Goal: Task Accomplishment & Management: Manage account settings

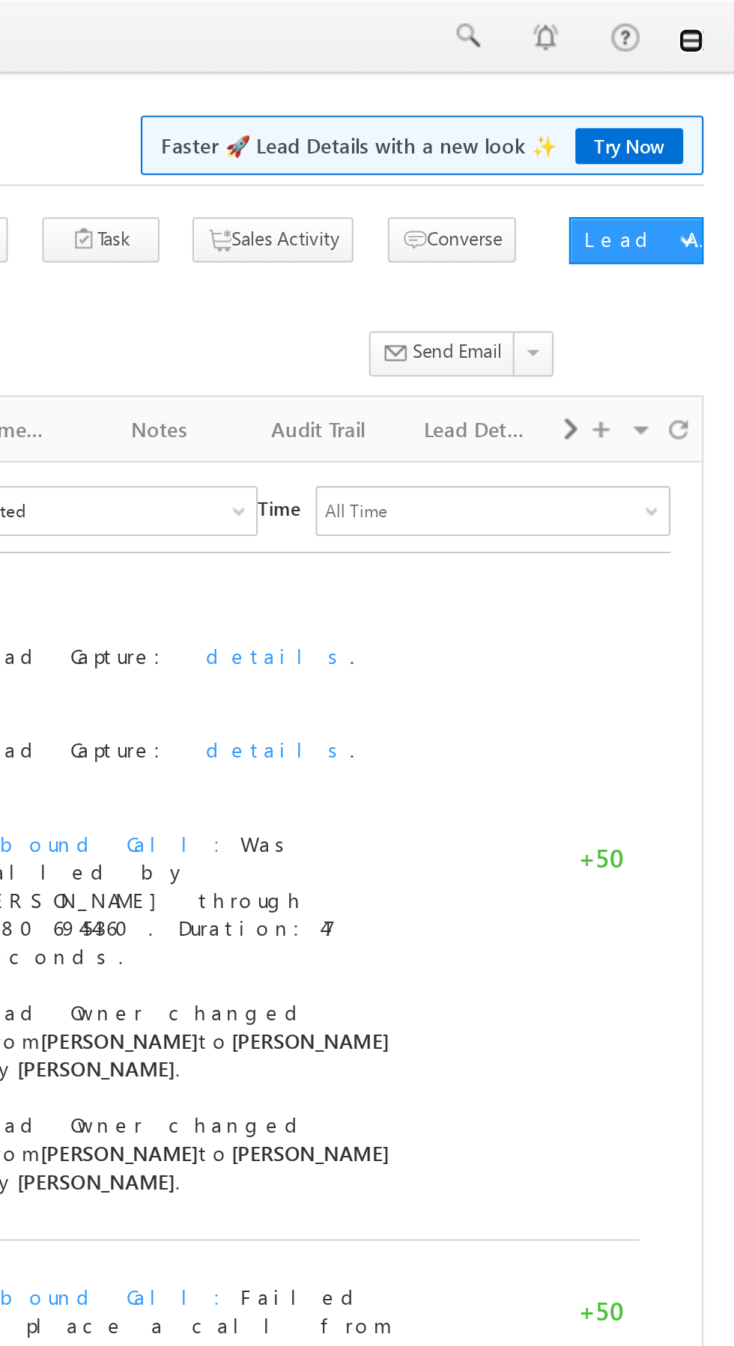
click at [714, 20] on link at bounding box center [713, 19] width 12 height 12
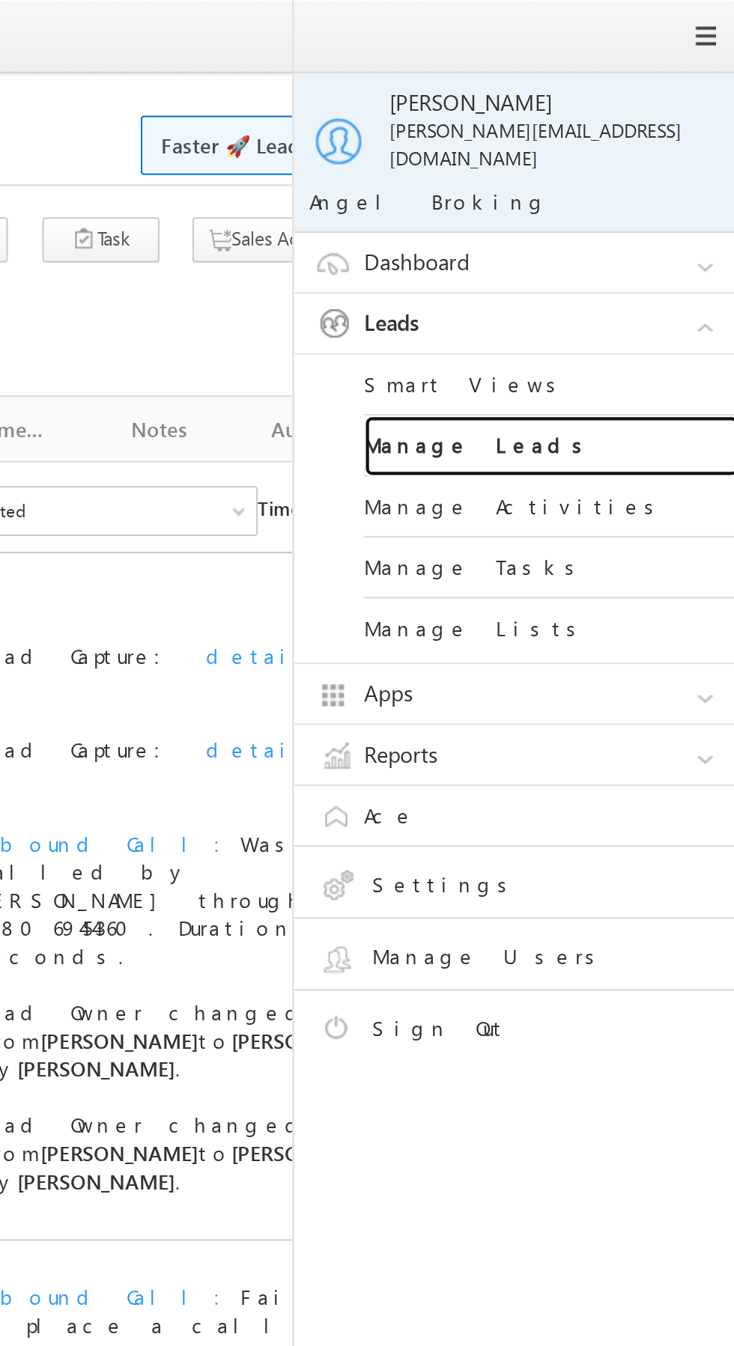
click at [647, 200] on link "Manage Leads" at bounding box center [646, 213] width 180 height 29
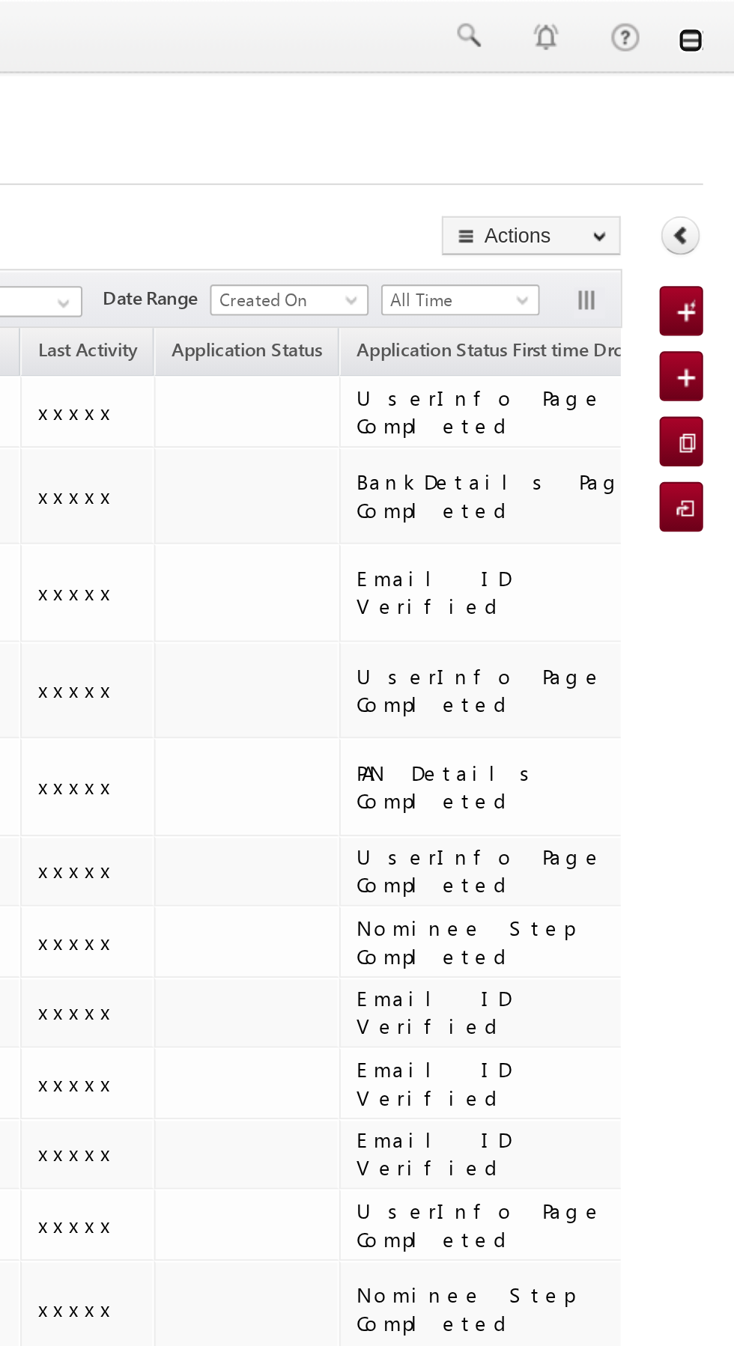
click at [715, 20] on link at bounding box center [713, 19] width 12 height 12
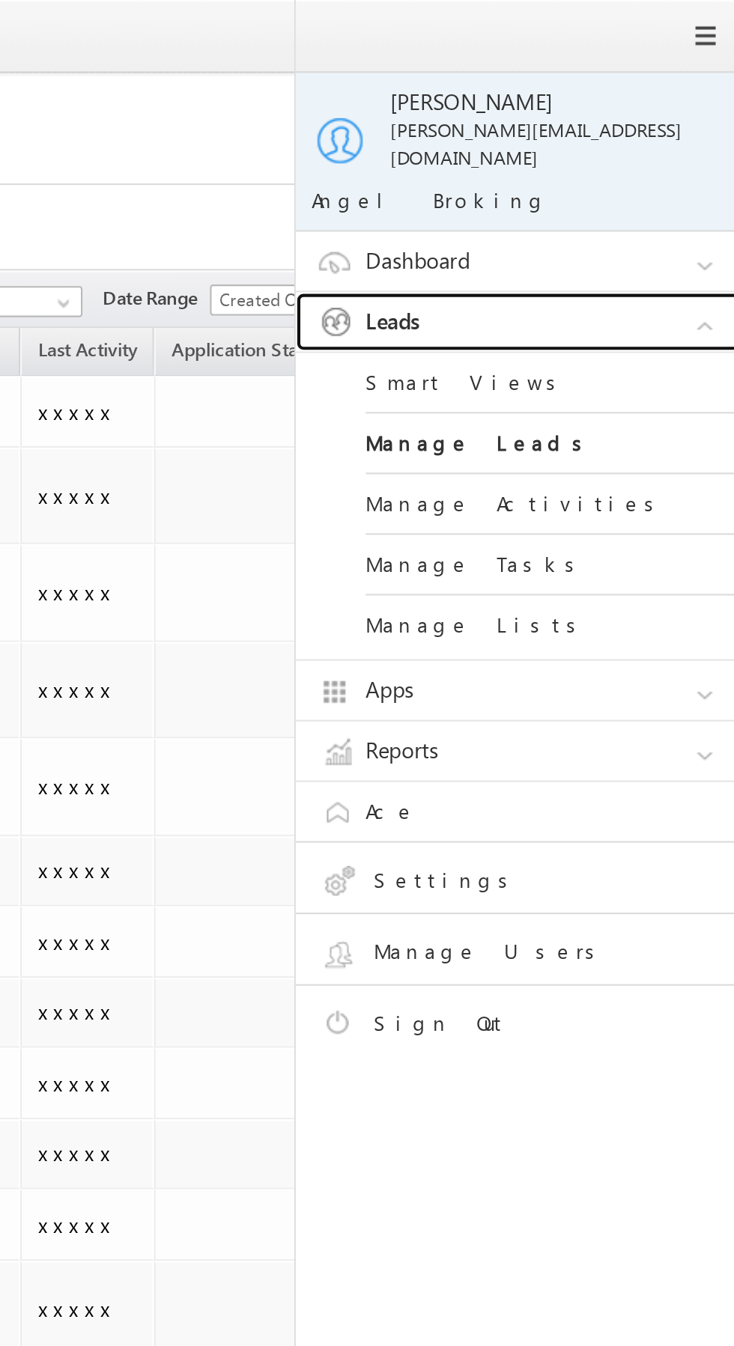
click at [651, 144] on link "Leads" at bounding box center [635, 155] width 225 height 28
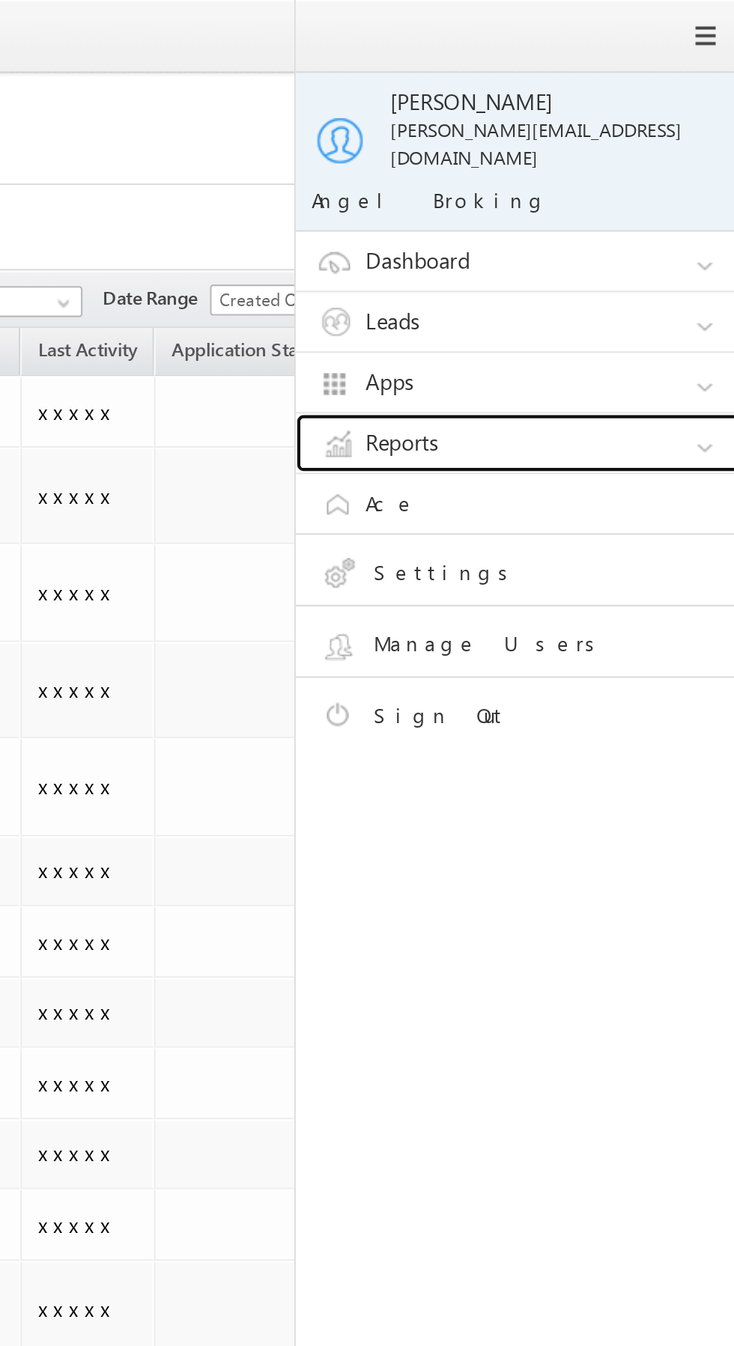
click at [635, 202] on link "Reports" at bounding box center [635, 213] width 225 height 28
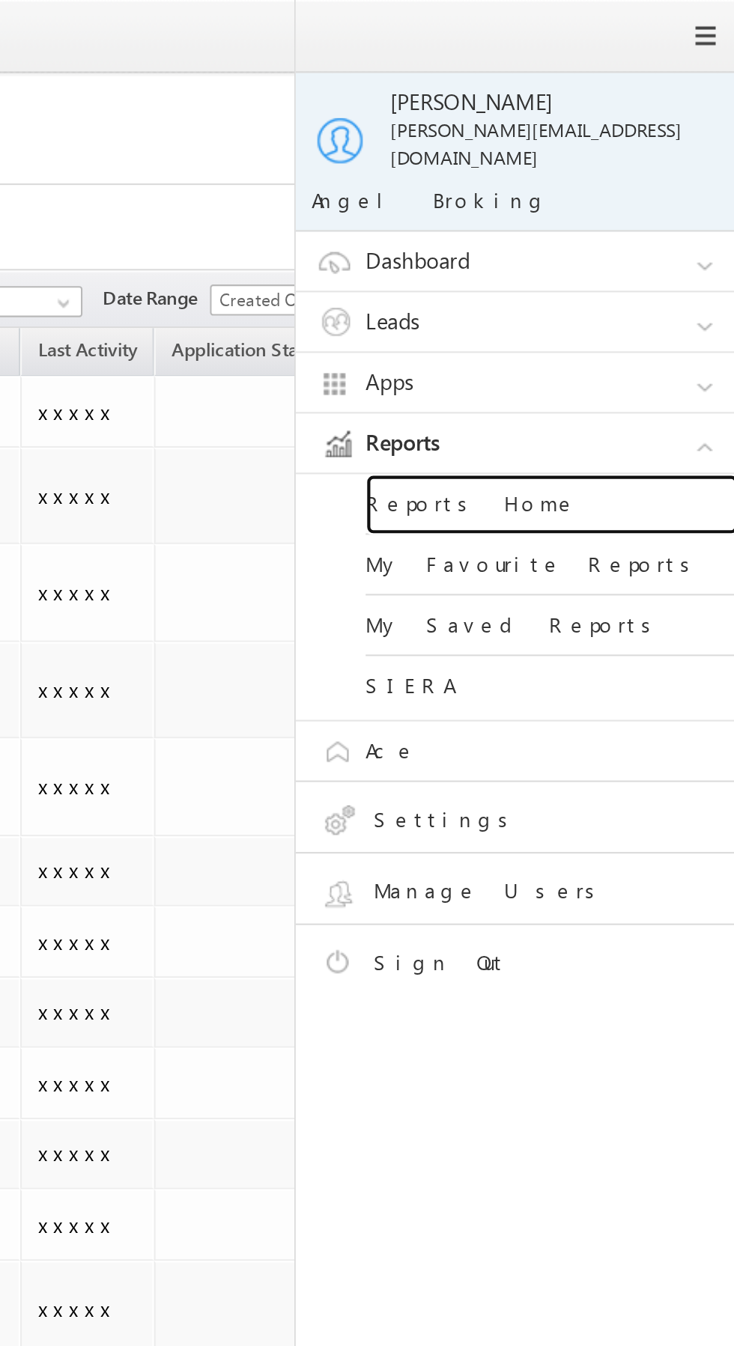
click at [663, 229] on link "Reports Home" at bounding box center [646, 242] width 180 height 29
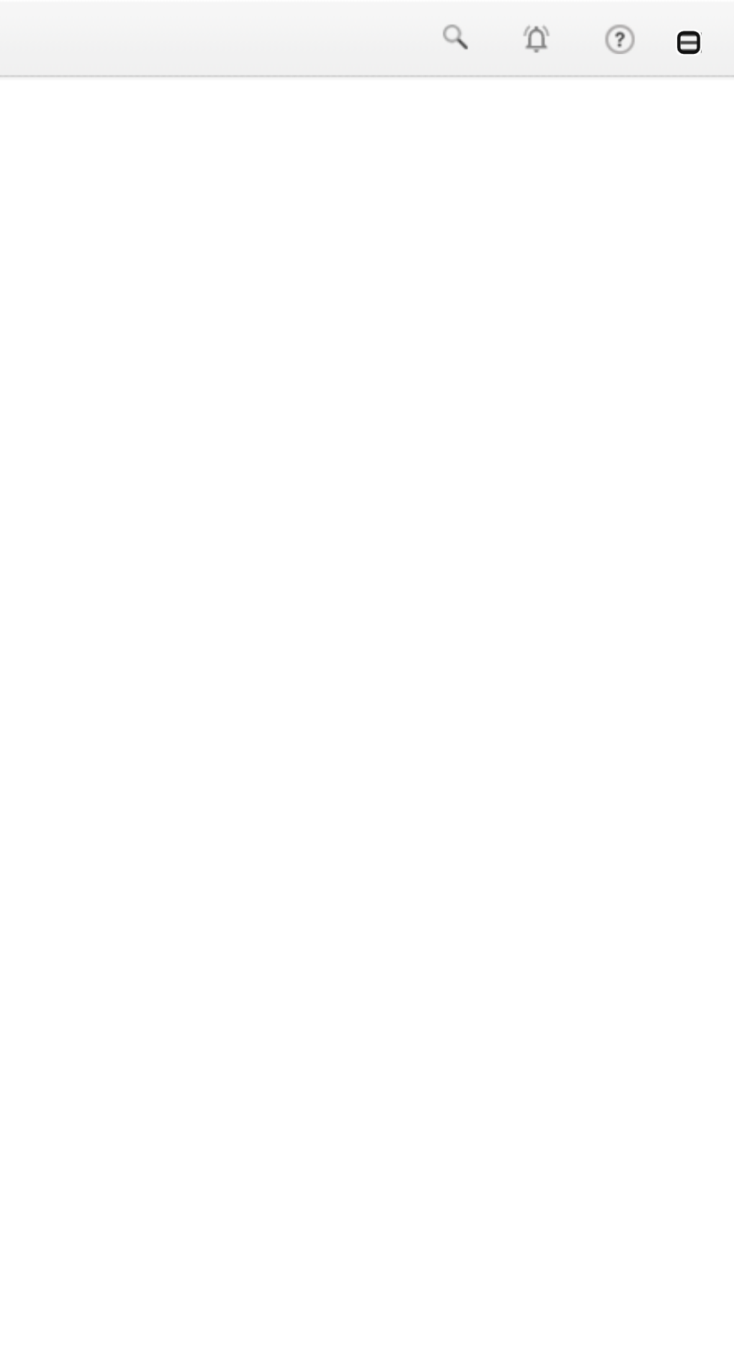
click at [713, 22] on link at bounding box center [713, 19] width 12 height 12
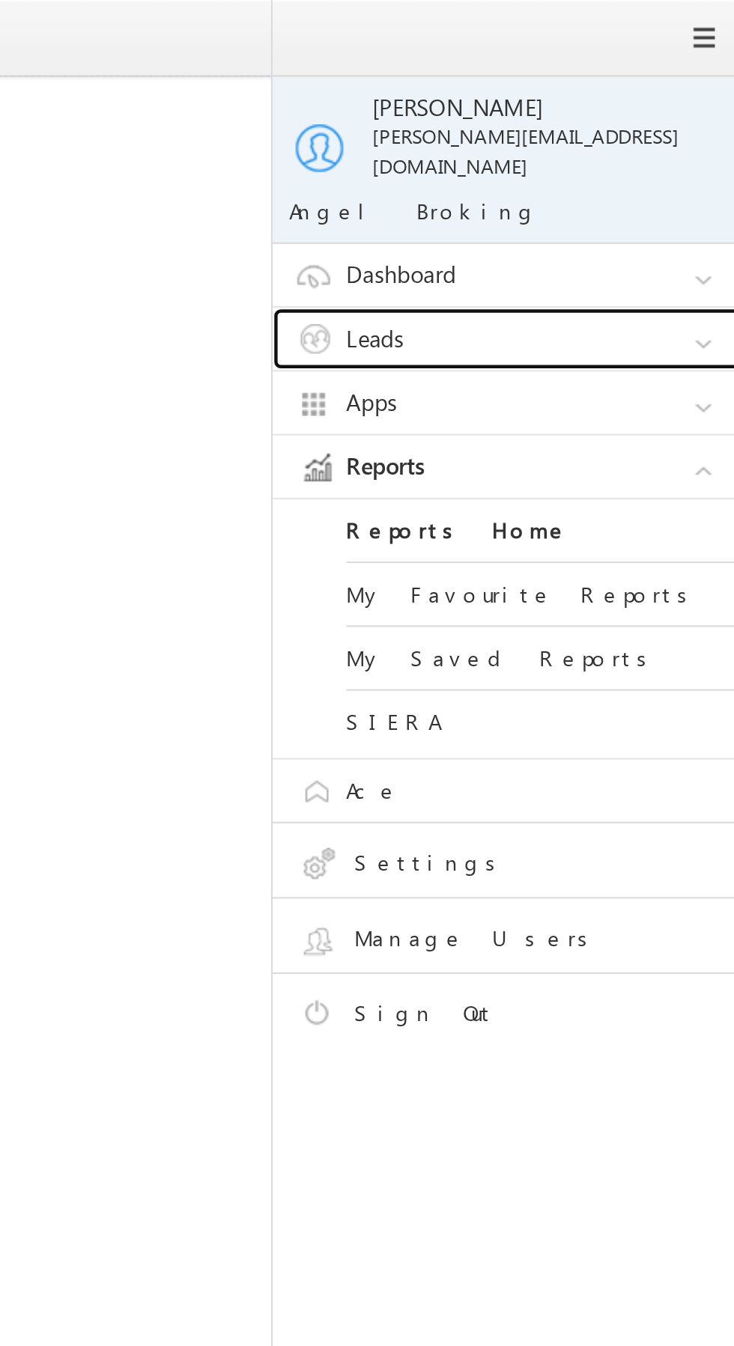
click at [661, 141] on link "Leads" at bounding box center [635, 155] width 225 height 28
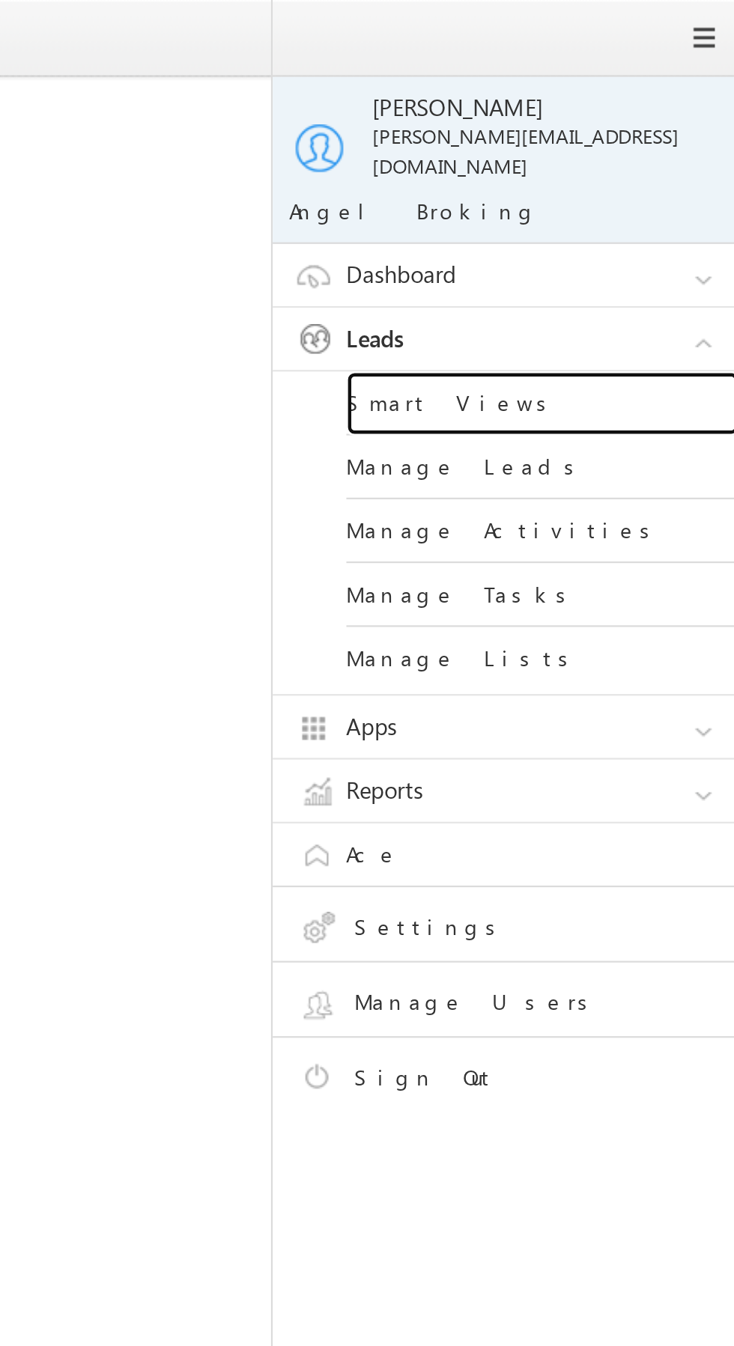
click at [646, 170] on link "Smart Views" at bounding box center [646, 184] width 180 height 29
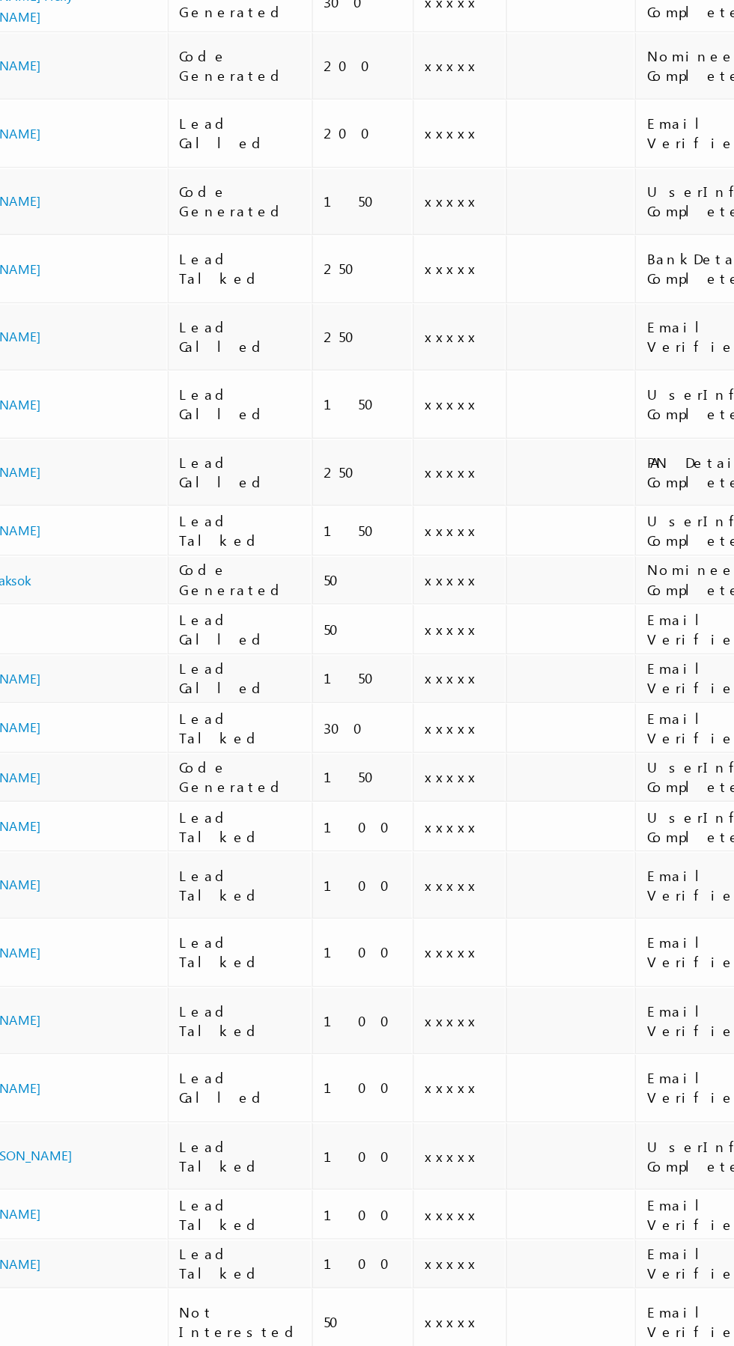
scroll to position [0, 1]
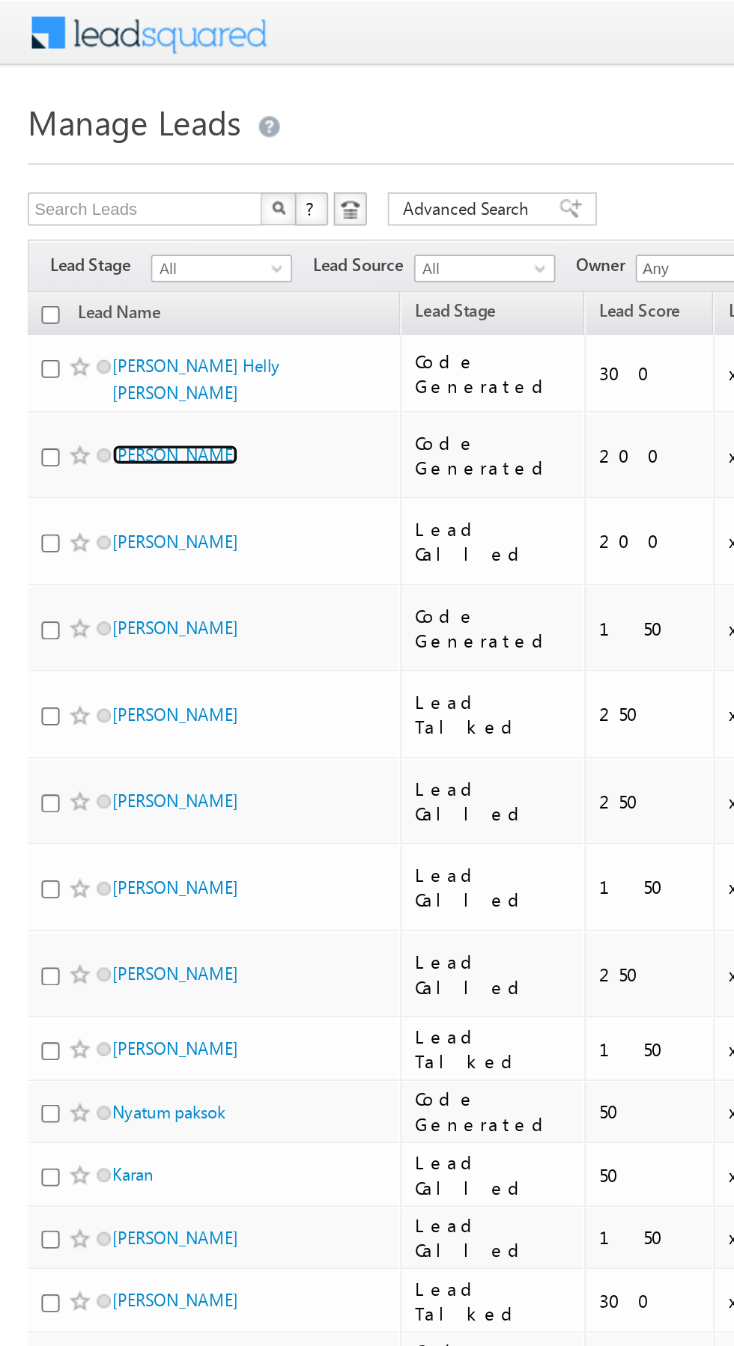
click at [95, 243] on link "[PERSON_NAME]" at bounding box center [95, 245] width 68 height 11
